Goal: Transaction & Acquisition: Download file/media

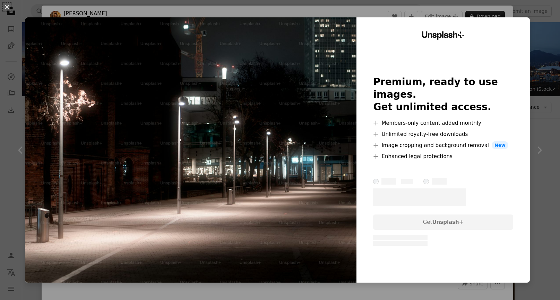
scroll to position [2504, 0]
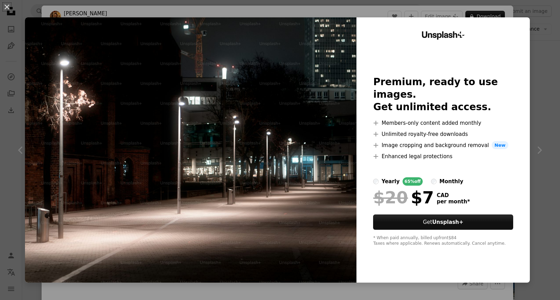
click at [559, 84] on div "An X shape Unsplash+ Premium, ready to use images. Get unlimited access. A plus…" at bounding box center [280, 150] width 560 height 300
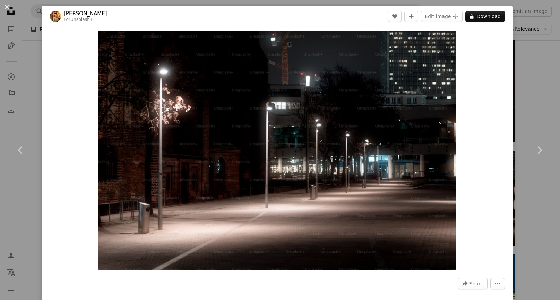
click at [524, 90] on div "An X shape Chevron left Chevron right [PERSON_NAME] For Unsplash+ A heart A plu…" at bounding box center [280, 150] width 560 height 300
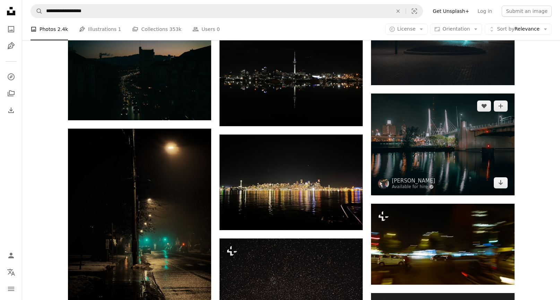
scroll to position [6174, 0]
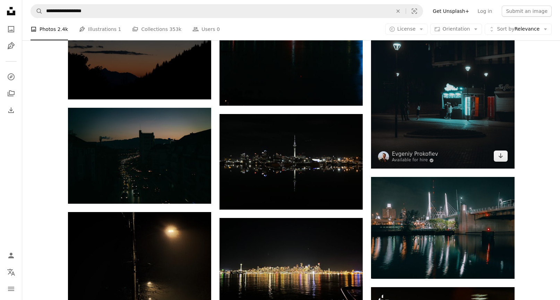
click at [469, 113] on img at bounding box center [442, 60] width 143 height 215
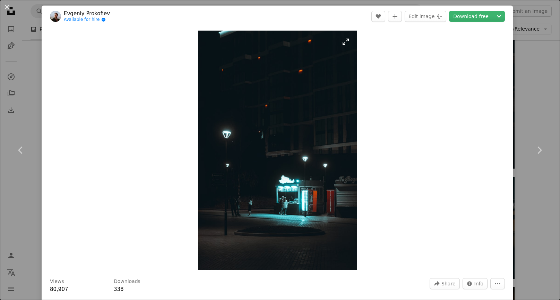
click at [346, 43] on img "Zoom in on this image" at bounding box center [277, 150] width 159 height 239
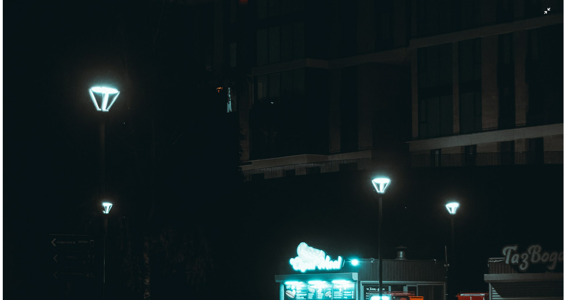
scroll to position [425, 0]
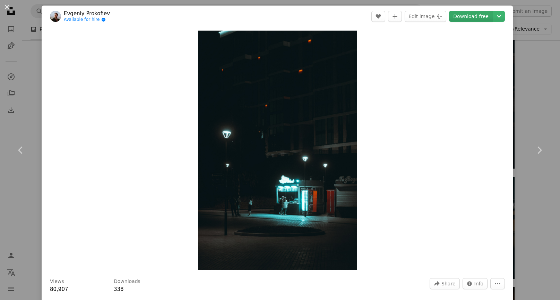
click at [482, 17] on link "Download free" at bounding box center [471, 16] width 44 height 11
